Goal: Task Accomplishment & Management: Use online tool/utility

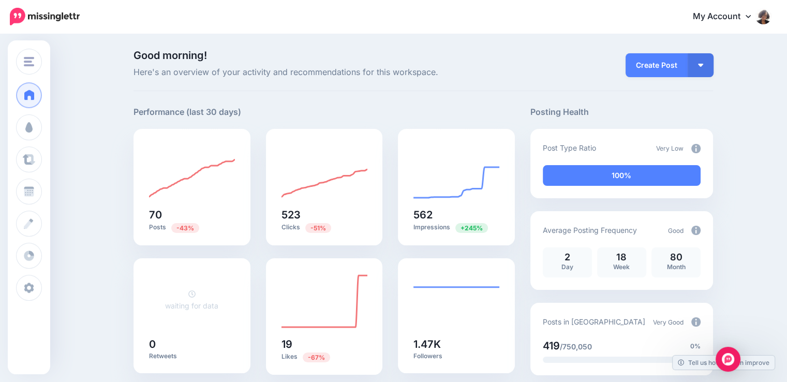
drag, startPoint x: 285, startPoint y: 195, endPoint x: 395, endPoint y: 175, distance: 111.4
click at [395, 175] on div "70 Posts -43% 523 Clicks -51% 562 Impressions +245% waiting for data 0 Retweets…" at bounding box center [324, 258] width 397 height 259
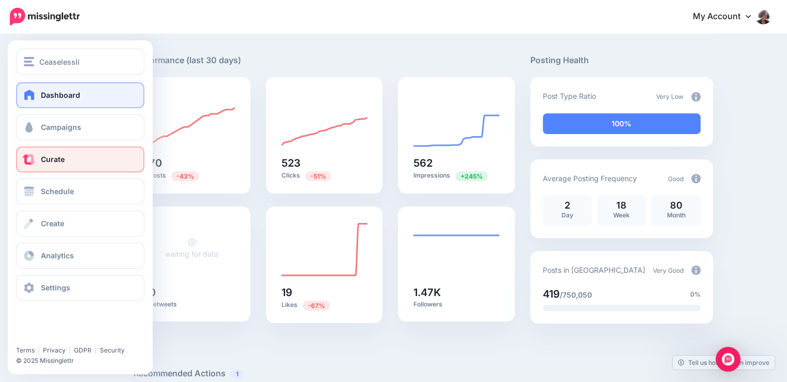
click at [47, 160] on span "Curate" at bounding box center [53, 159] width 24 height 9
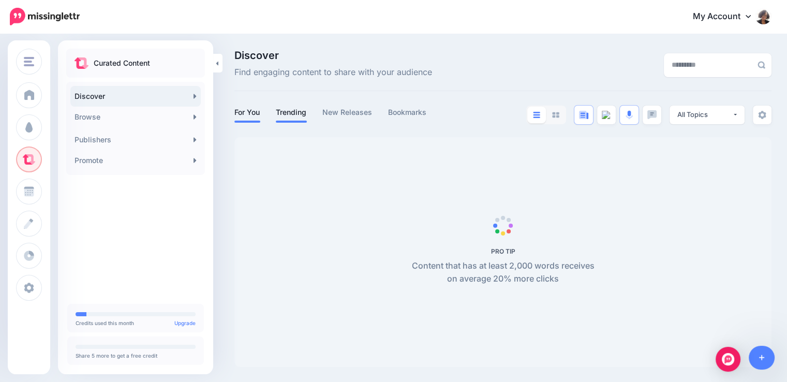
click at [299, 112] on link "Trending" at bounding box center [291, 112] width 31 height 12
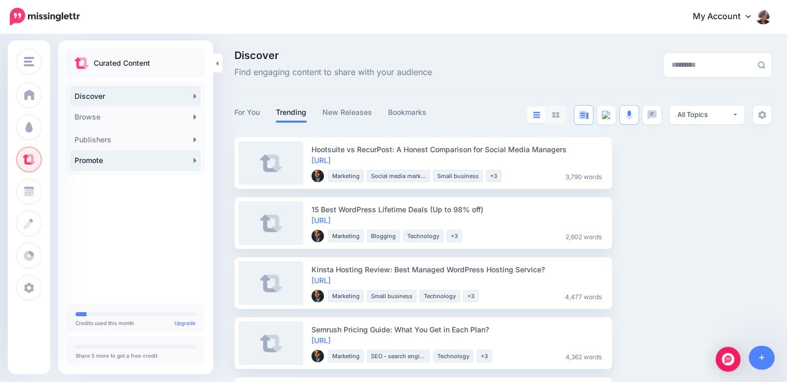
click at [123, 154] on link "Promote" at bounding box center [135, 160] width 130 height 21
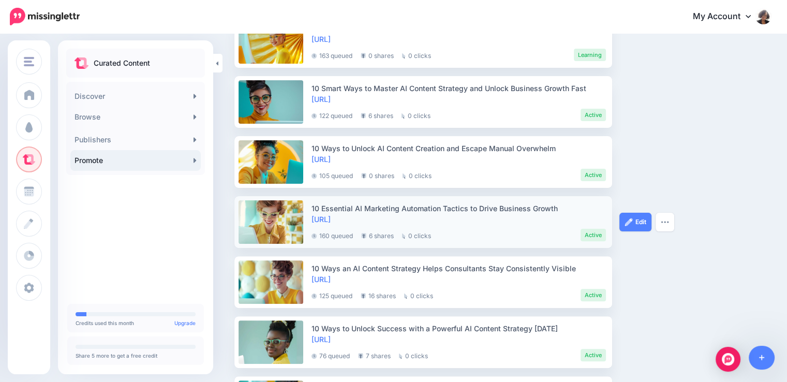
scroll to position [310, 0]
